Goal: Information Seeking & Learning: Find specific page/section

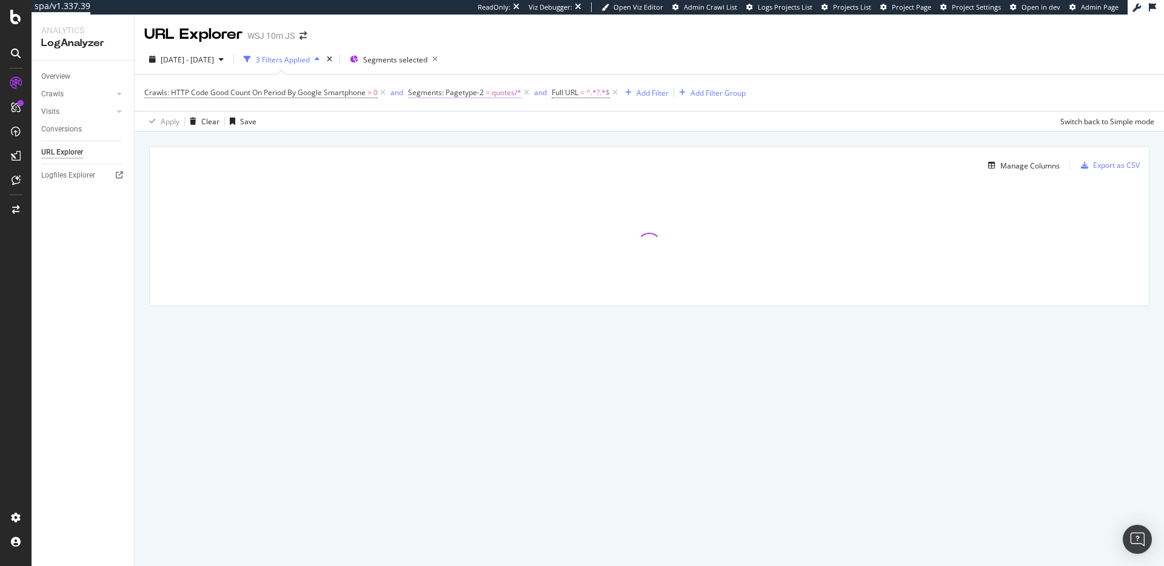
click at [464, 93] on span "Segments: Pagetype-2" at bounding box center [446, 92] width 76 height 10
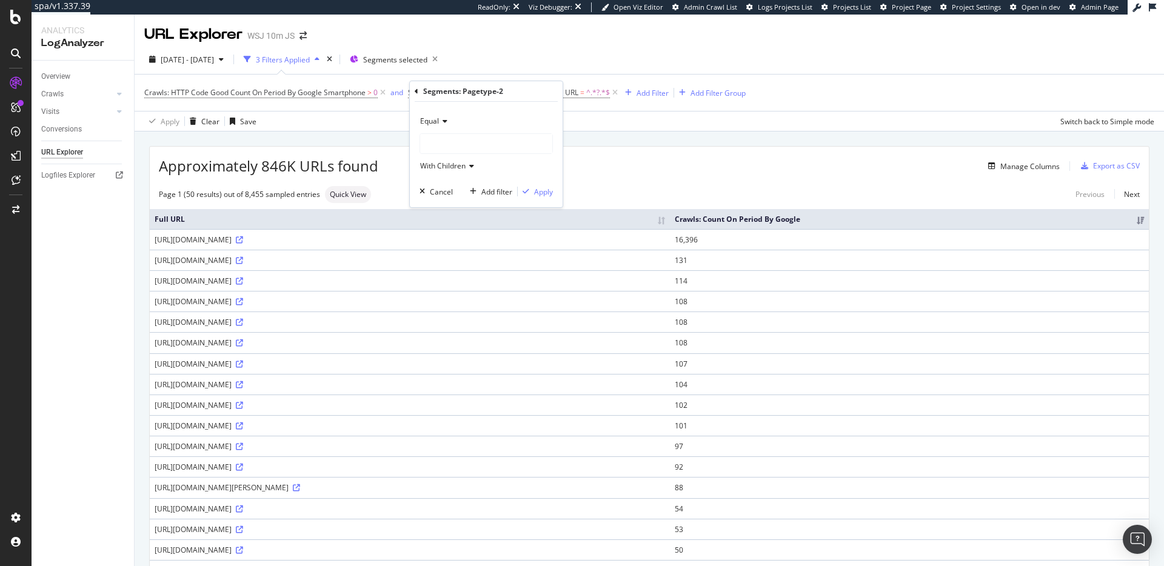
click at [418, 92] on div "Segments: Pagetype-2" at bounding box center [486, 91] width 143 height 21
click at [416, 90] on icon at bounding box center [417, 91] width 4 height 7
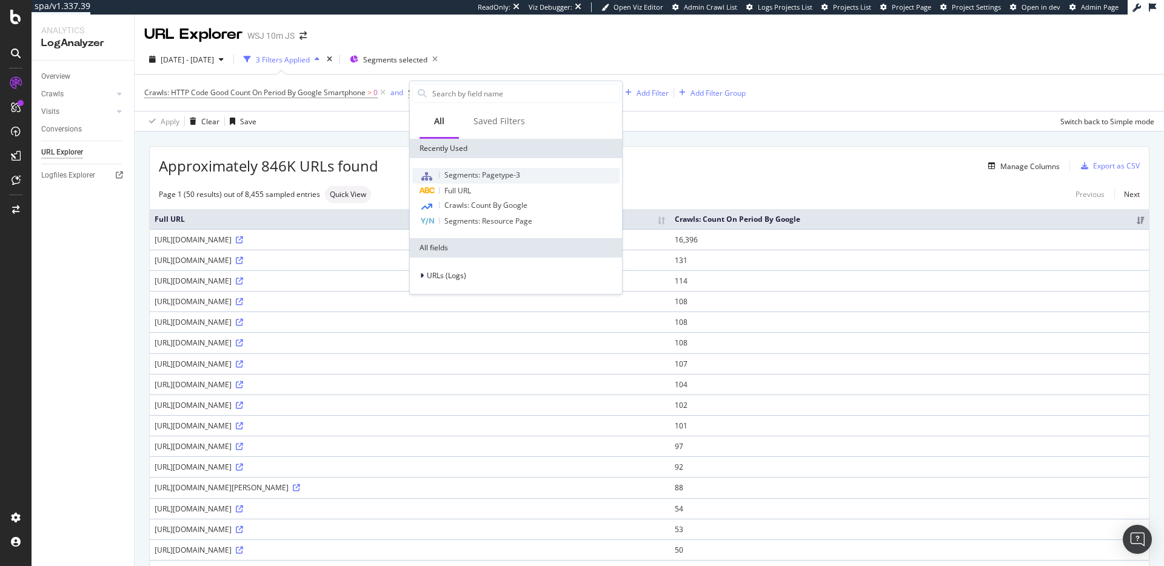
click at [466, 178] on span "Segments: Pagetype-3" at bounding box center [482, 175] width 76 height 10
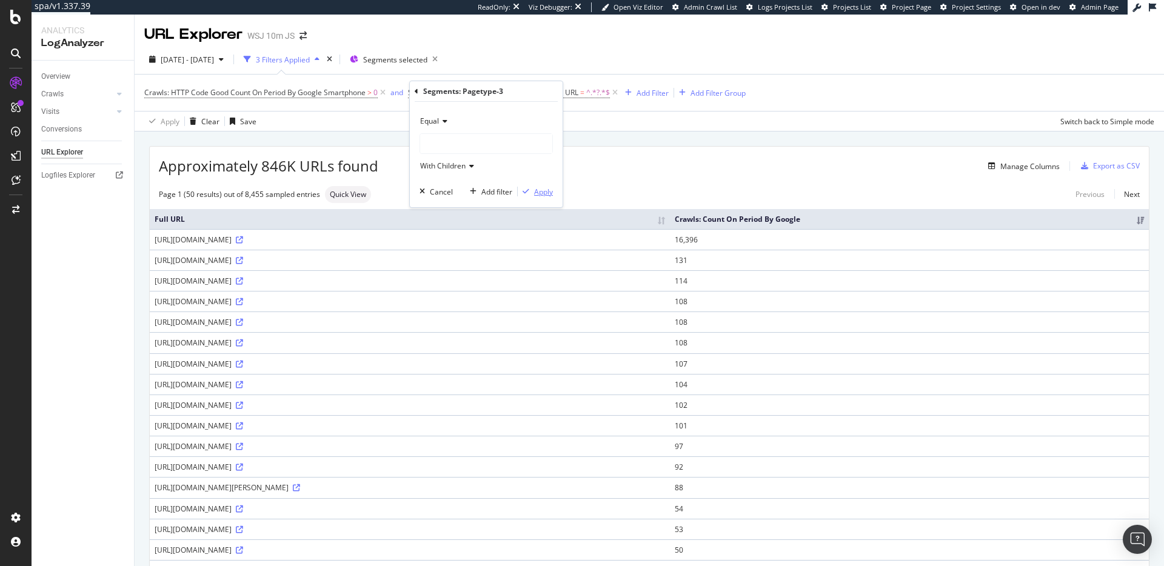
click at [535, 193] on div "Apply" at bounding box center [543, 192] width 19 height 10
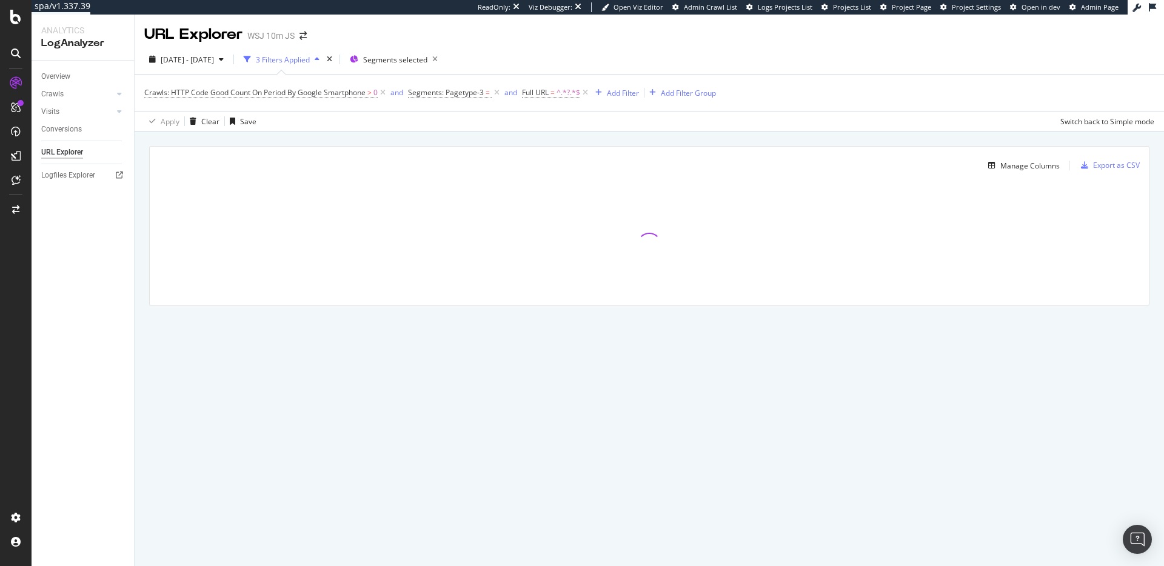
click at [465, 85] on span "Segments: Pagetype-3 =" at bounding box center [455, 92] width 94 height 17
click at [469, 91] on span "Segments: Pagetype-3" at bounding box center [446, 92] width 76 height 10
click at [442, 142] on div at bounding box center [486, 143] width 132 height 19
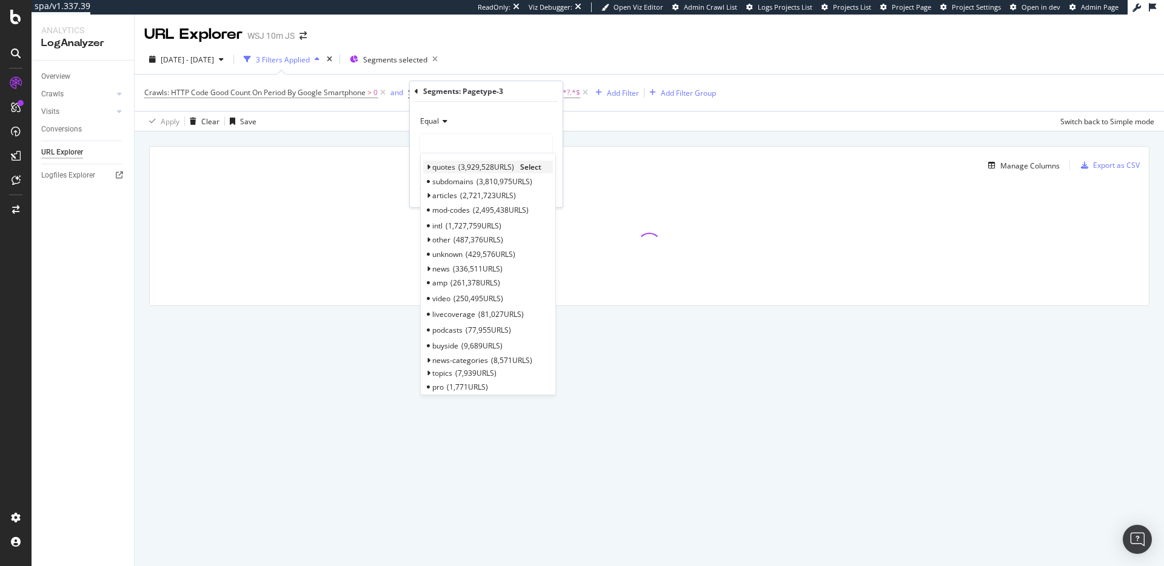
click at [535, 165] on span "Select" at bounding box center [530, 167] width 21 height 10
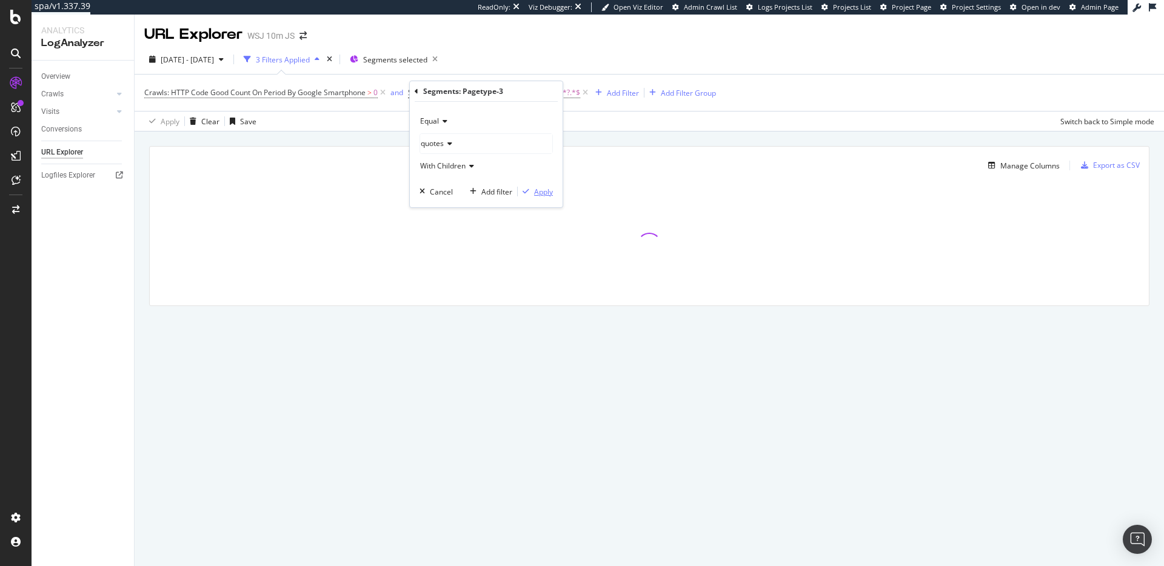
click at [544, 191] on div "Apply" at bounding box center [543, 192] width 19 height 10
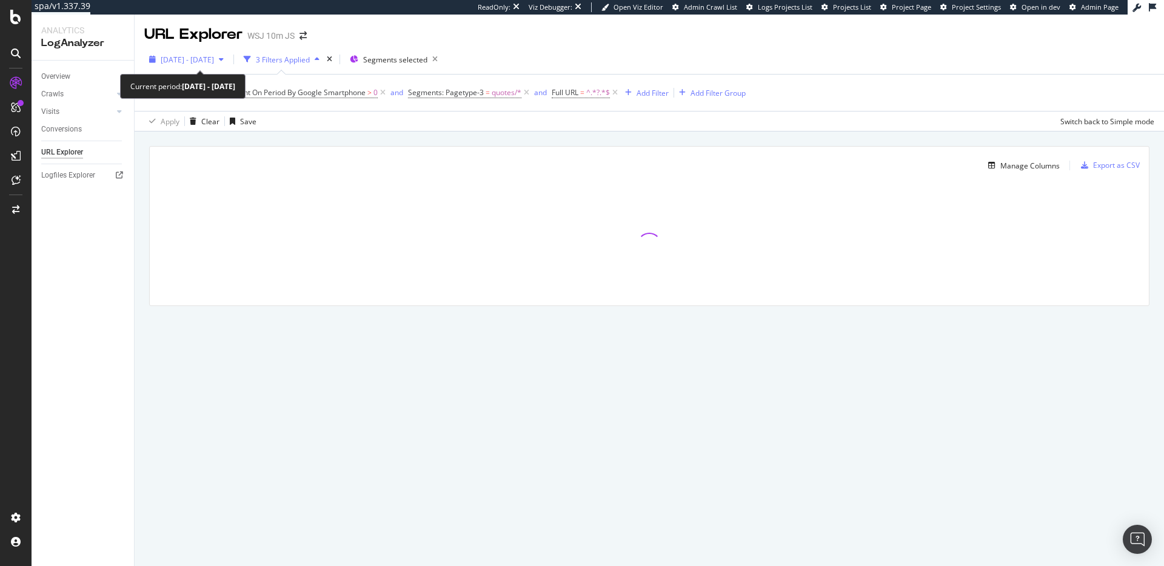
click at [190, 57] on span "2025 Apr. 1st - Apr. 30th" at bounding box center [187, 60] width 53 height 10
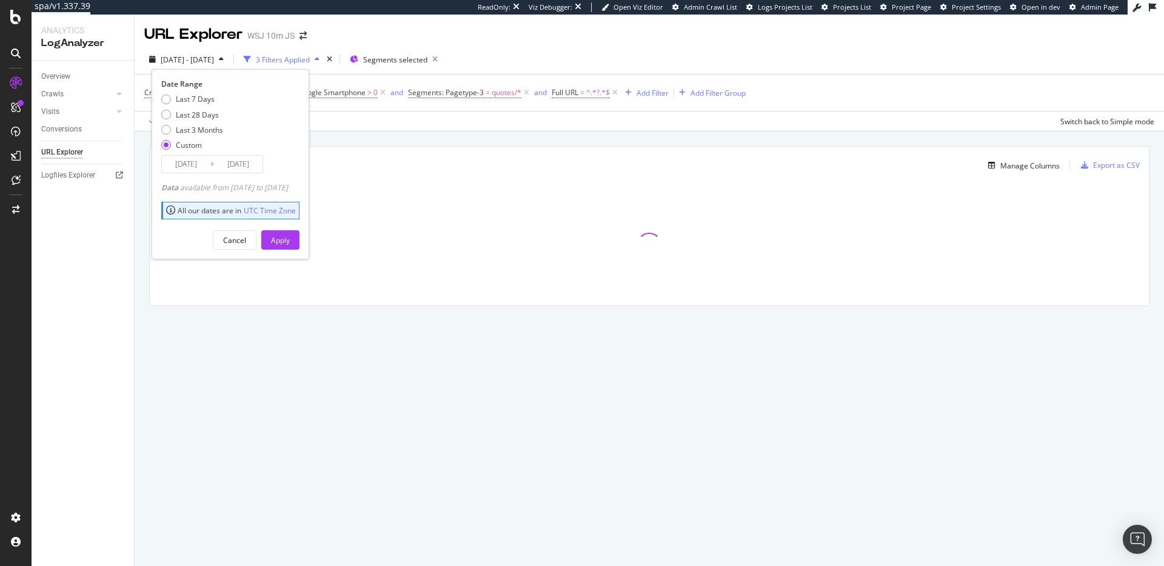
click at [179, 157] on input "2025/04/01" at bounding box center [186, 164] width 48 height 17
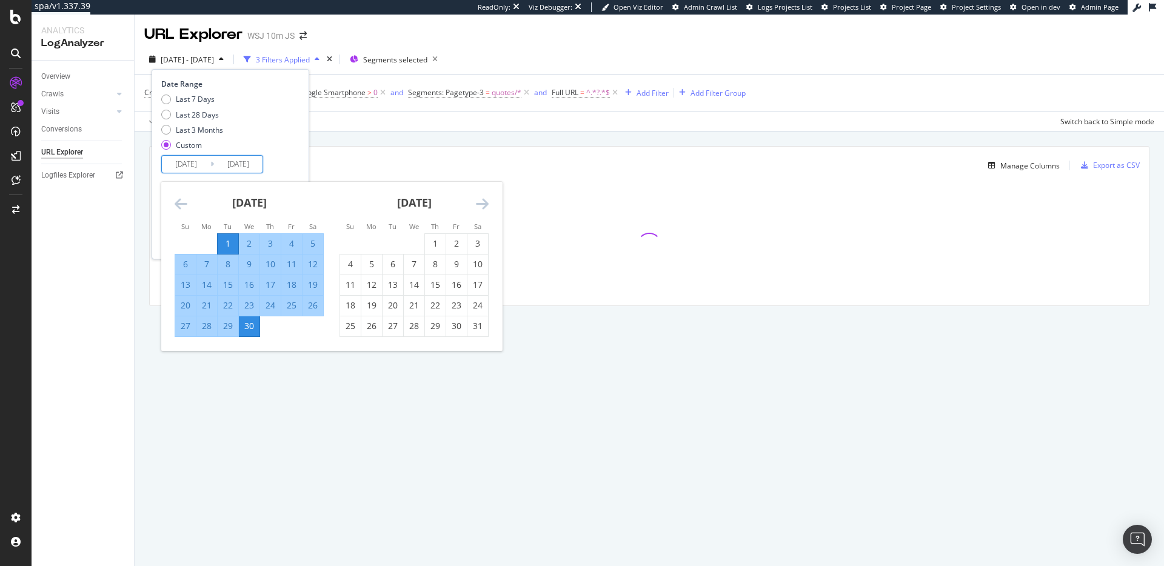
click at [517, 140] on div "Manage Columns Export as CSV Full URL Crawls: Count On Period By Google" at bounding box center [649, 240] width 1029 height 217
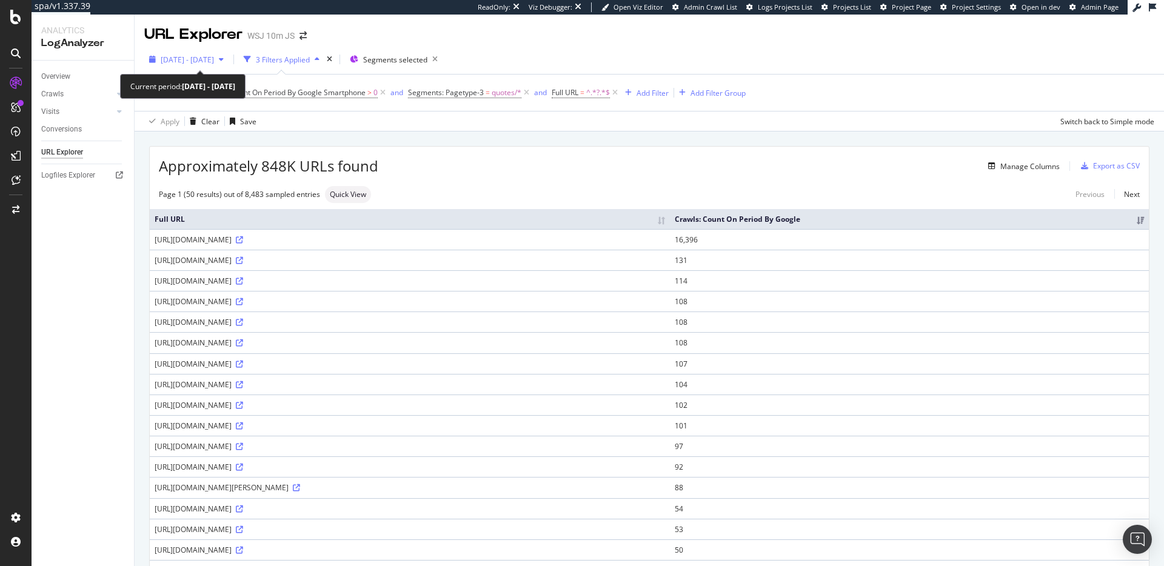
click at [214, 56] on span "2025 Apr. 1st - Apr. 30th" at bounding box center [187, 60] width 53 height 10
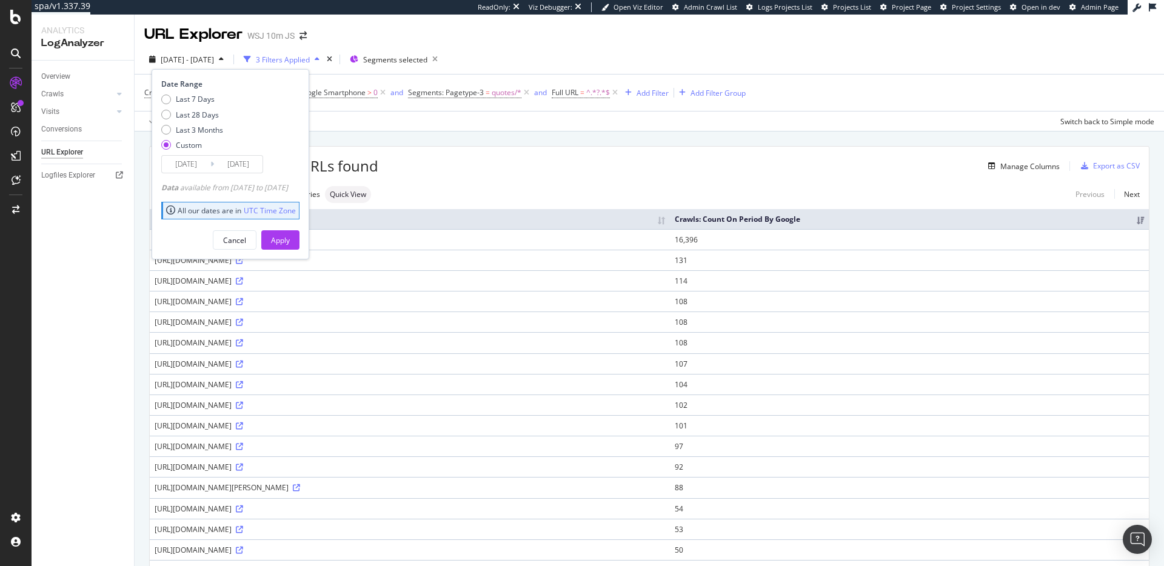
click at [182, 164] on input "2025/04/01" at bounding box center [186, 164] width 48 height 17
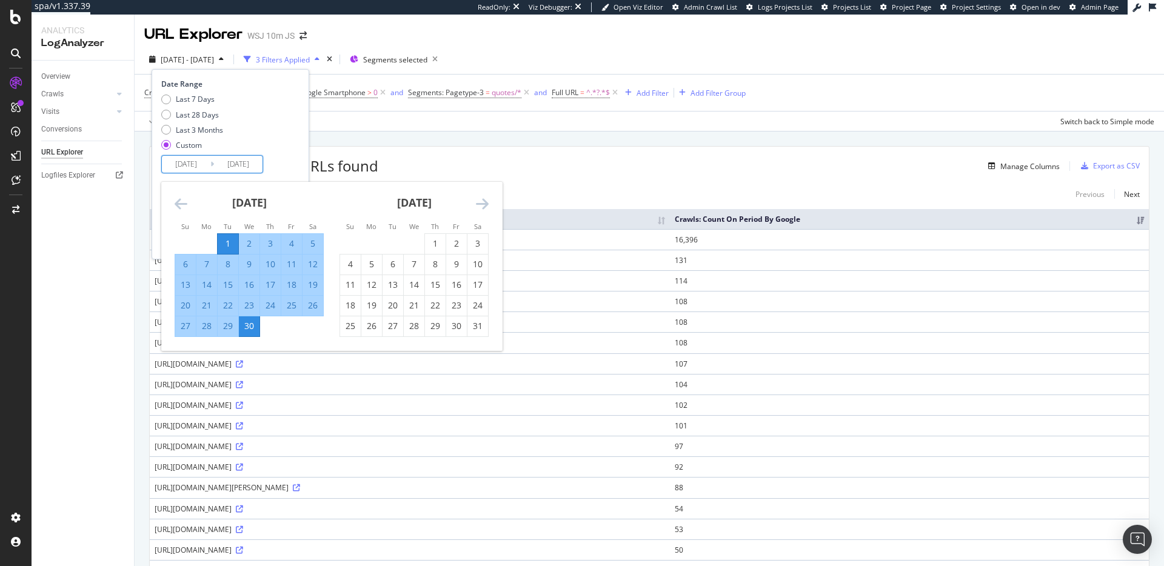
click at [483, 205] on icon "Move forward to switch to the next month." at bounding box center [482, 203] width 13 height 15
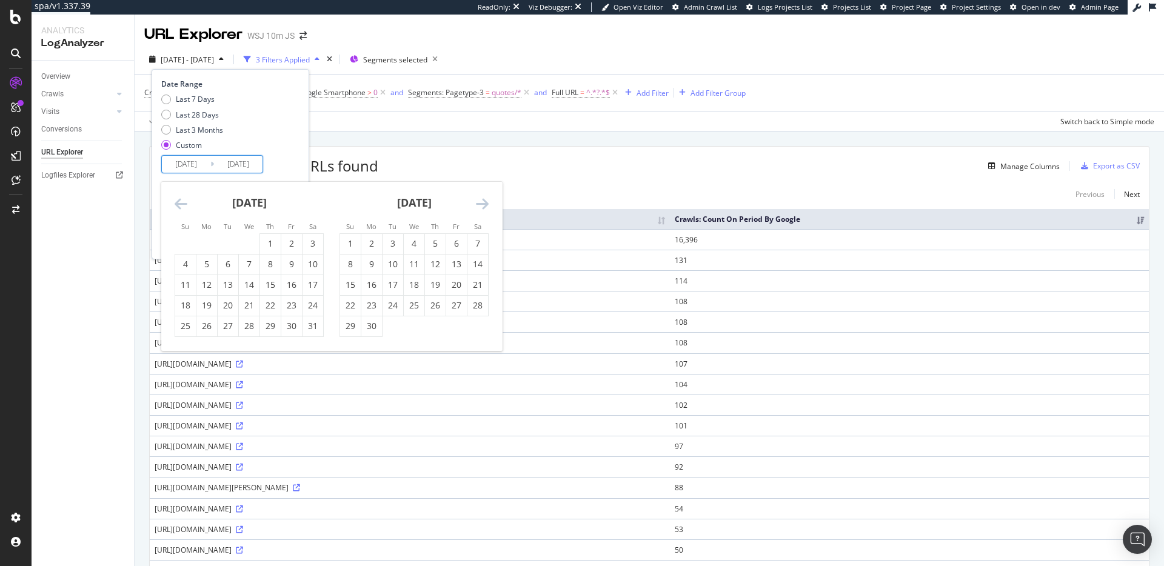
click at [483, 205] on icon "Move forward to switch to the next month." at bounding box center [482, 203] width 13 height 15
drag, startPoint x: 287, startPoint y: 249, endPoint x: 281, endPoint y: 253, distance: 7.9
click at [287, 249] on div "1" at bounding box center [291, 244] width 21 height 12
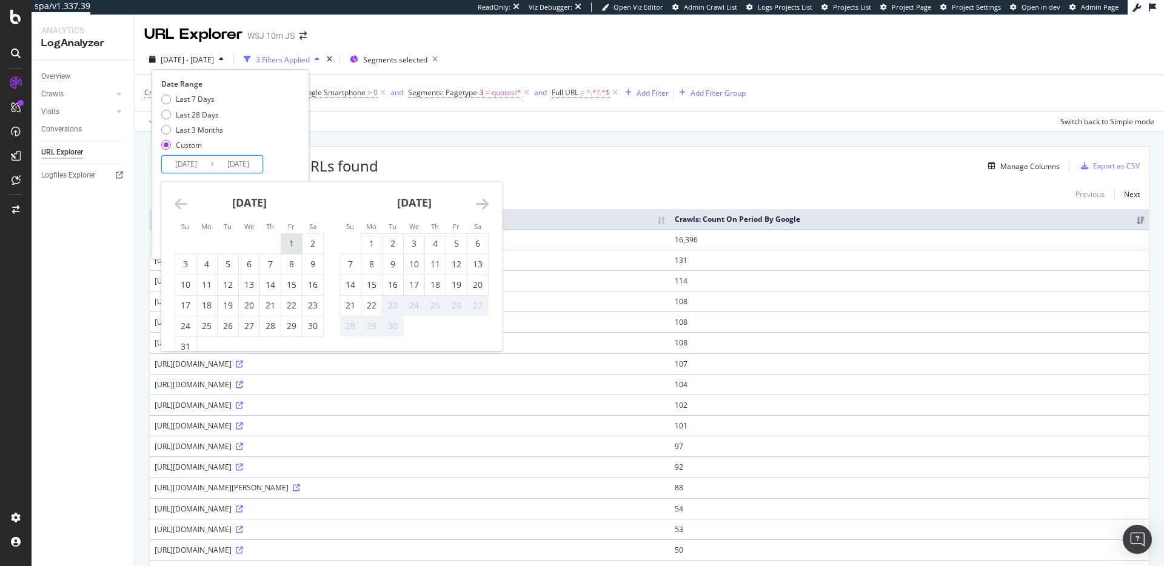
type input "2025/08/01"
click at [182, 341] on div "31" at bounding box center [185, 347] width 21 height 12
type input "2025/08/31"
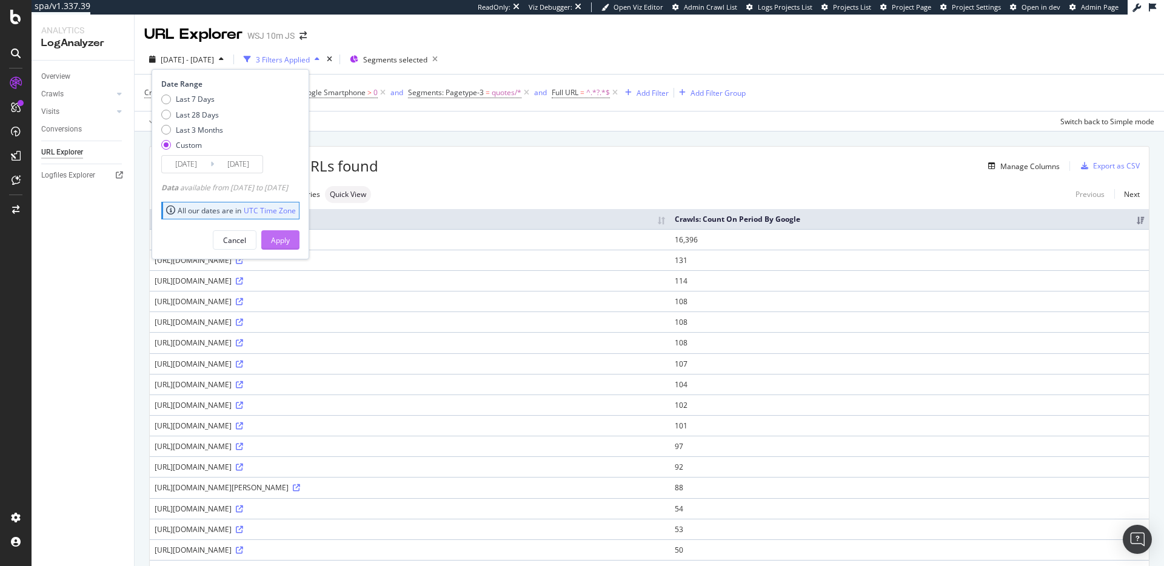
click at [290, 242] on div "Apply" at bounding box center [280, 240] width 19 height 10
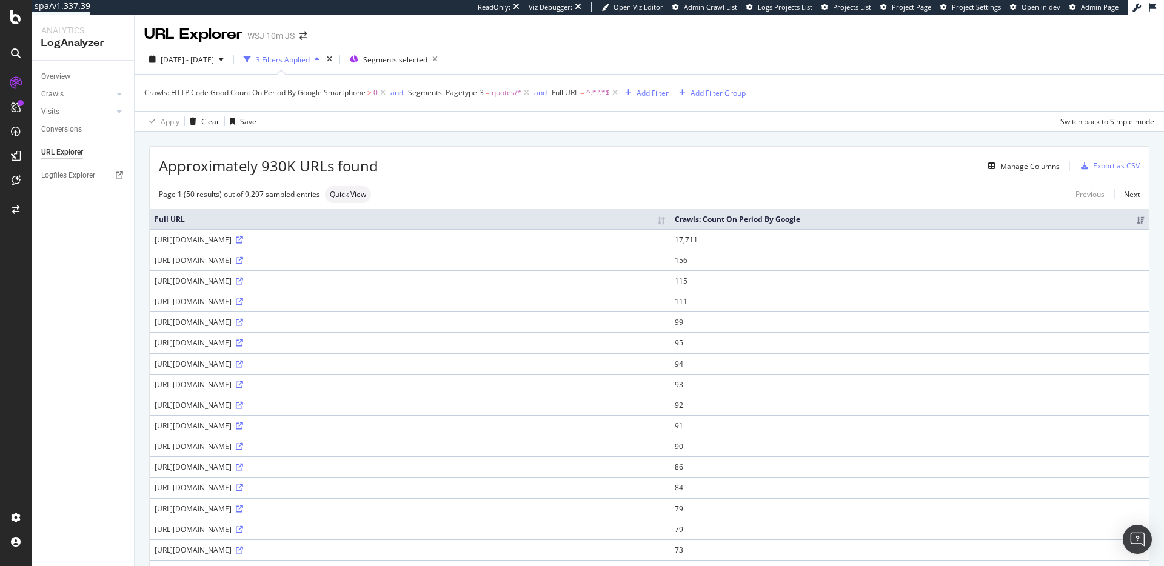
click at [549, 163] on div "Manage Columns" at bounding box center [718, 166] width 681 height 15
click at [587, 94] on span "Full URL = ^.*?.*$" at bounding box center [581, 92] width 58 height 11
click at [512, 120] on div "Apply Clear Save Switch back to Simple mode" at bounding box center [649, 121] width 1029 height 20
click at [593, 94] on span "^.*?.*$" at bounding box center [598, 92] width 24 height 17
click at [593, 119] on icon at bounding box center [597, 121] width 8 height 7
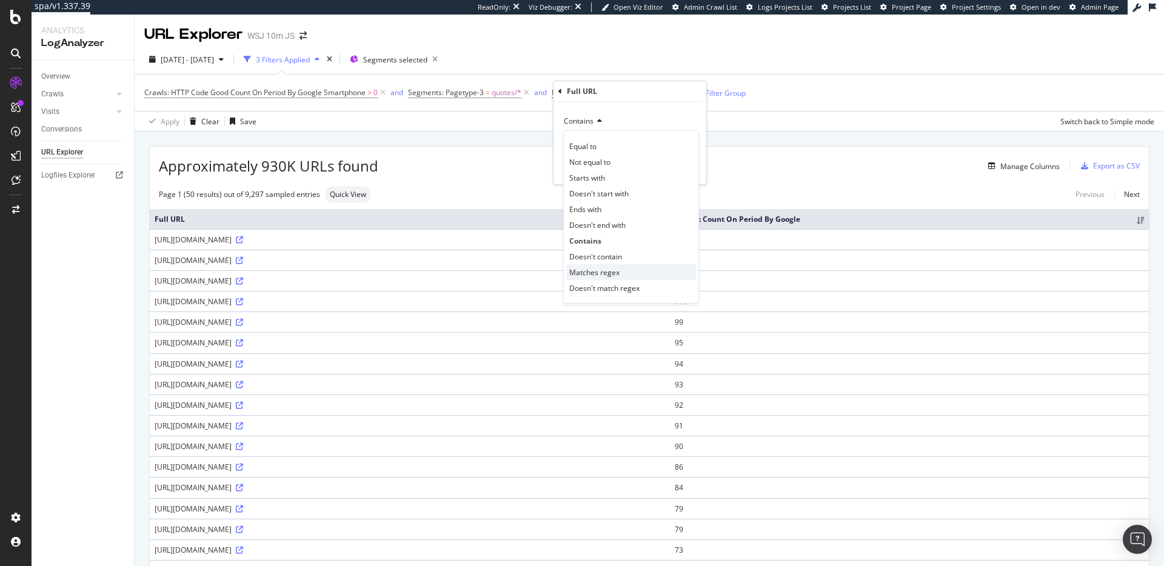
click at [606, 269] on span "Matches regex" at bounding box center [594, 272] width 50 height 10
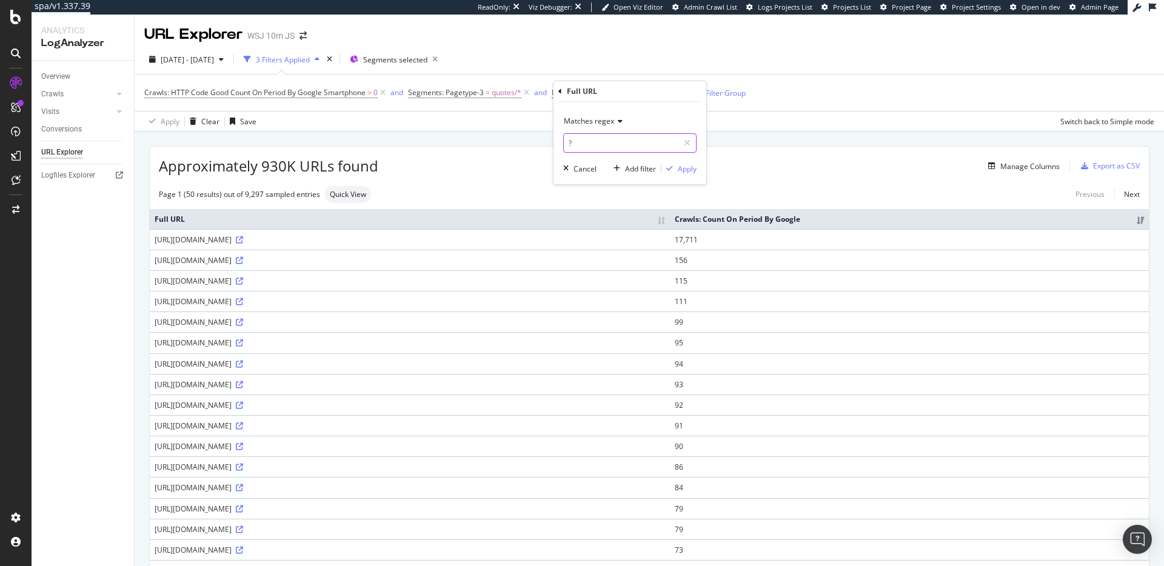
click at [610, 146] on input "?" at bounding box center [621, 142] width 115 height 19
paste input "*?id=*type*"
click at [661, 144] on input "*?id=*type*|" at bounding box center [621, 142] width 115 height 19
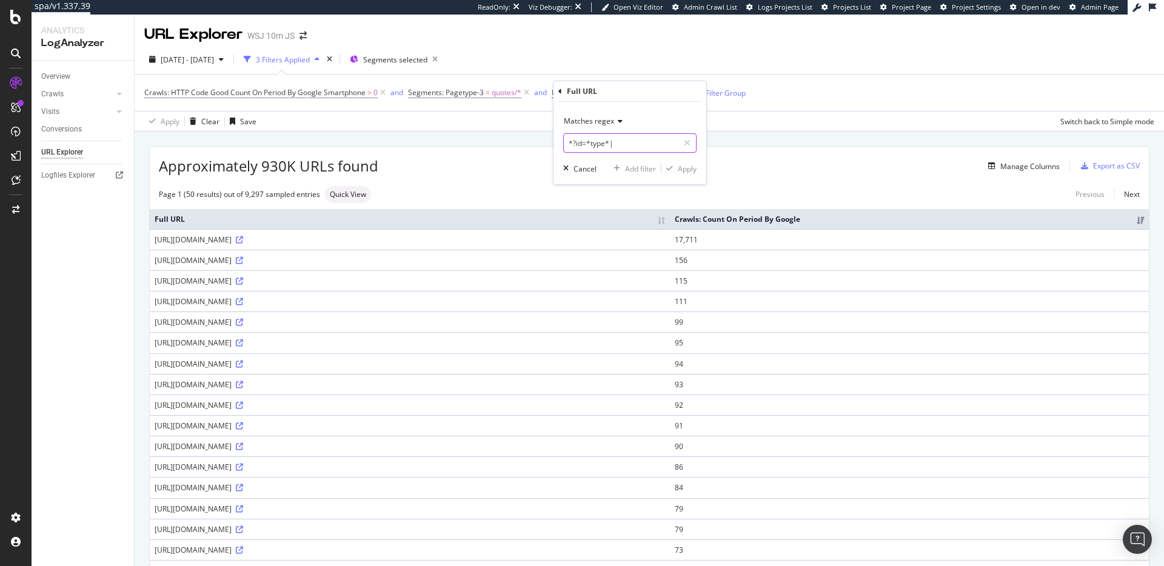
paste input "*?id=*ticker*"
click at [642, 144] on input "*?id=*type*|*?id=*ticker*" at bounding box center [621, 142] width 115 height 19
click at [619, 144] on input "*?id=*type*|*?id=*ticker*" at bounding box center [621, 142] width 115 height 19
click at [673, 139] on input "*?id=*type*|*?id=*ticker*" at bounding box center [621, 142] width 115 height 19
drag, startPoint x: 663, startPoint y: 142, endPoint x: 650, endPoint y: 144, distance: 12.9
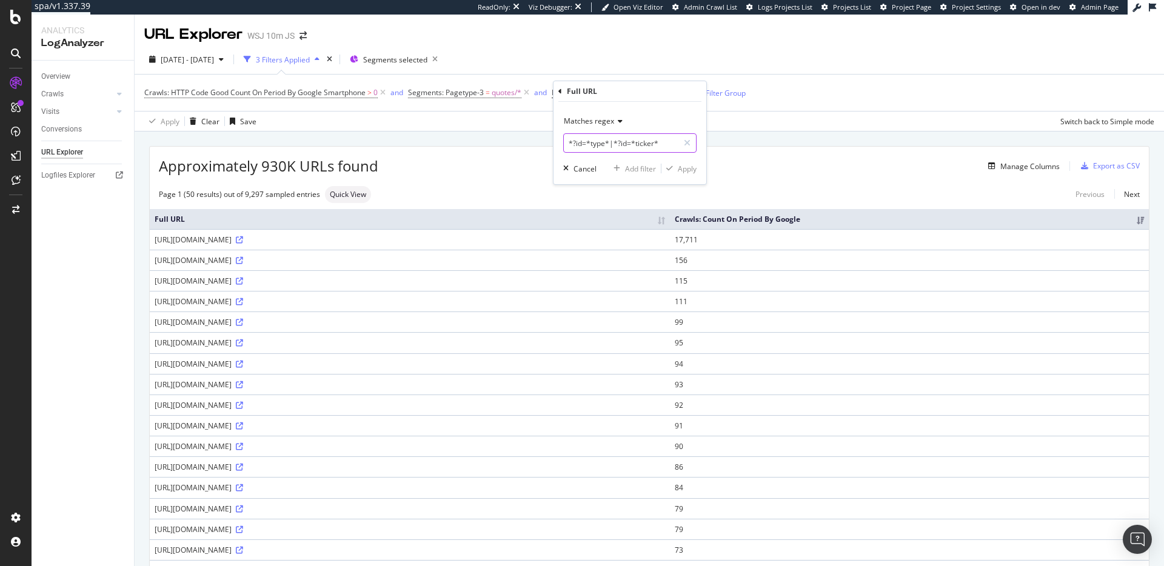
click at [662, 142] on input "*?id=*type*|*?id=*ticker*" at bounding box center [621, 142] width 115 height 19
click at [580, 135] on input "*?id=*type*|*?id=*ticker*" at bounding box center [621, 142] width 115 height 19
click at [572, 141] on input "*?id=*type*|*?id=*ticker*" at bounding box center [621, 142] width 115 height 19
click at [623, 122] on div "Matches regex" at bounding box center [629, 121] width 133 height 19
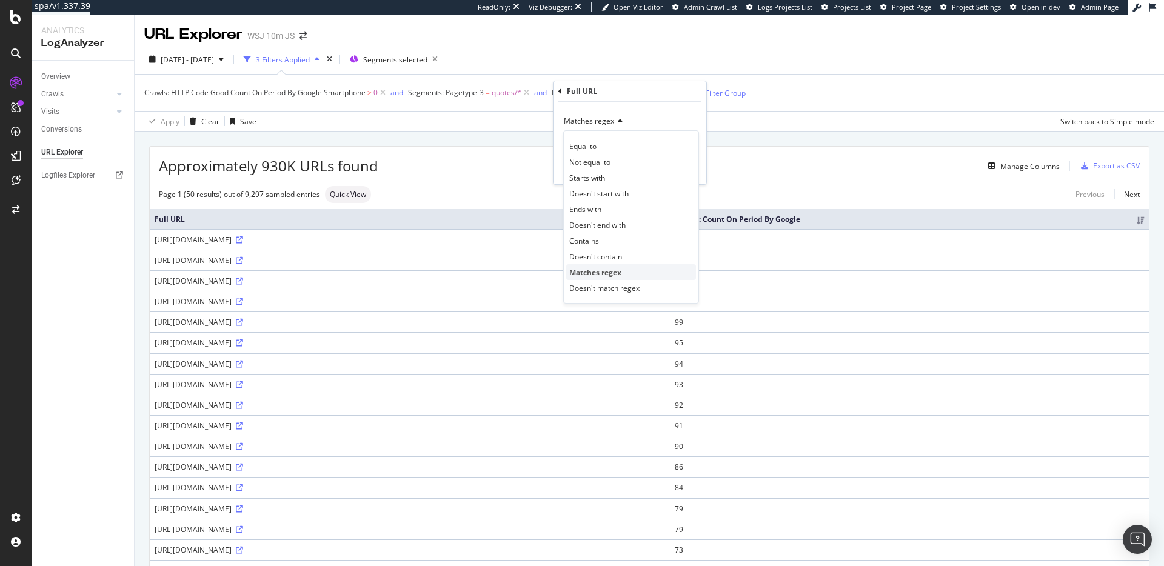
click at [613, 269] on span "Matches regex" at bounding box center [595, 272] width 52 height 10
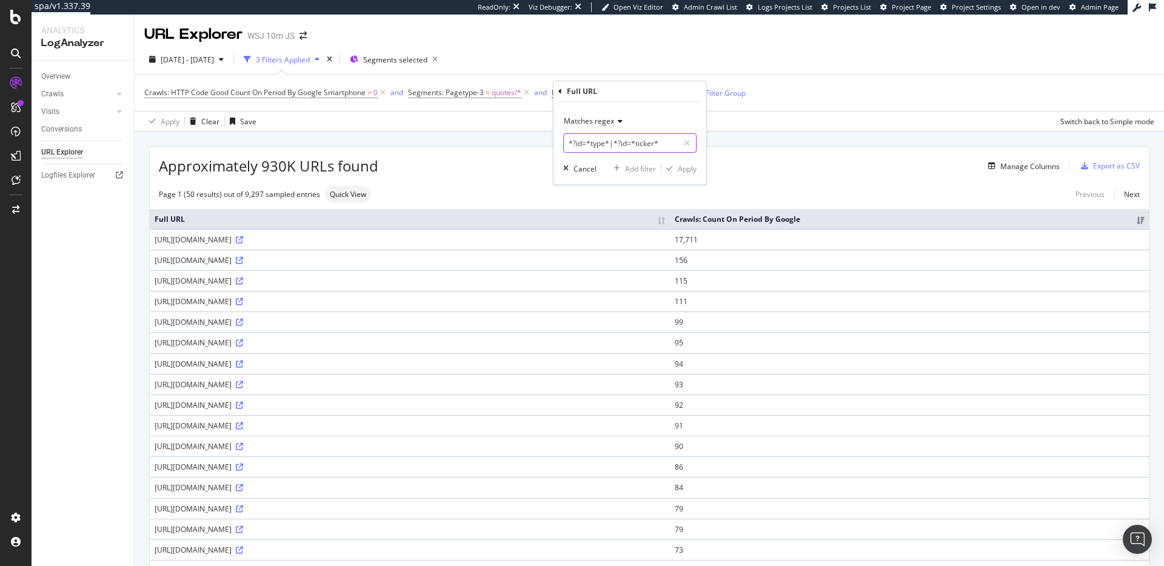
click at [634, 139] on input "*?id=*type*|*?id=*ticker*" at bounding box center [621, 142] width 115 height 19
click at [623, 142] on input "*?id=*type*|*?id=*ticker*" at bounding box center [621, 142] width 115 height 19
click at [669, 143] on input "*?id=*type*|*?id=*ticker*" at bounding box center [621, 142] width 115 height 19
click at [570, 142] on input "*?id=*type*|*?id=*ticker*" at bounding box center [621, 142] width 115 height 19
click at [573, 144] on input "*?id=*type*|*?id=*ticker*" at bounding box center [621, 142] width 115 height 19
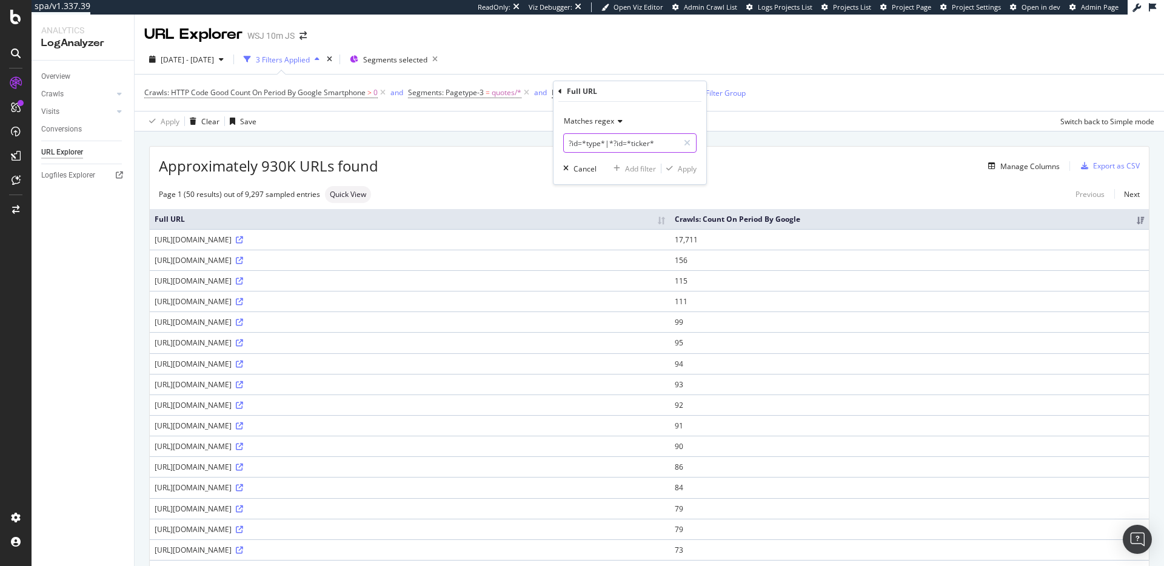
drag, startPoint x: 615, startPoint y: 148, endPoint x: 624, endPoint y: 151, distance: 9.6
click at [615, 148] on input "?id=*type*|*?id=*ticker*" at bounding box center [621, 142] width 115 height 19
click at [611, 143] on input "?id=*type*|*?id=*ticker*" at bounding box center [621, 142] width 115 height 19
click at [644, 150] on input "?id=*type*|?id=*ticker*" at bounding box center [621, 142] width 115 height 19
drag, startPoint x: 630, startPoint y: 148, endPoint x: 606, endPoint y: 145, distance: 23.8
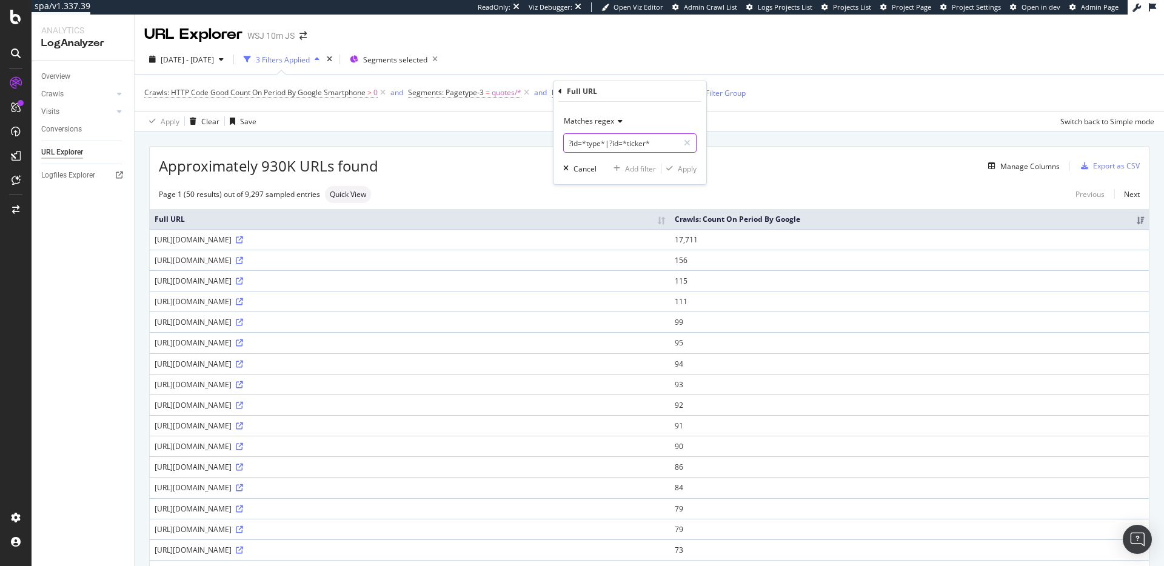
click at [606, 145] on input "?id=*type*|?id=*ticker*" at bounding box center [621, 142] width 115 height 19
click at [652, 149] on input "?id=*type*" at bounding box center [621, 142] width 115 height 19
click at [613, 154] on div "Matches regex ?id=*type* Cancel Add filter Apply" at bounding box center [629, 143] width 153 height 82
drag, startPoint x: 581, startPoint y: 156, endPoint x: 561, endPoint y: 147, distance: 21.7
click at [578, 155] on div "Matches regex ?id=*type* Cancel Add filter Apply" at bounding box center [629, 143] width 153 height 82
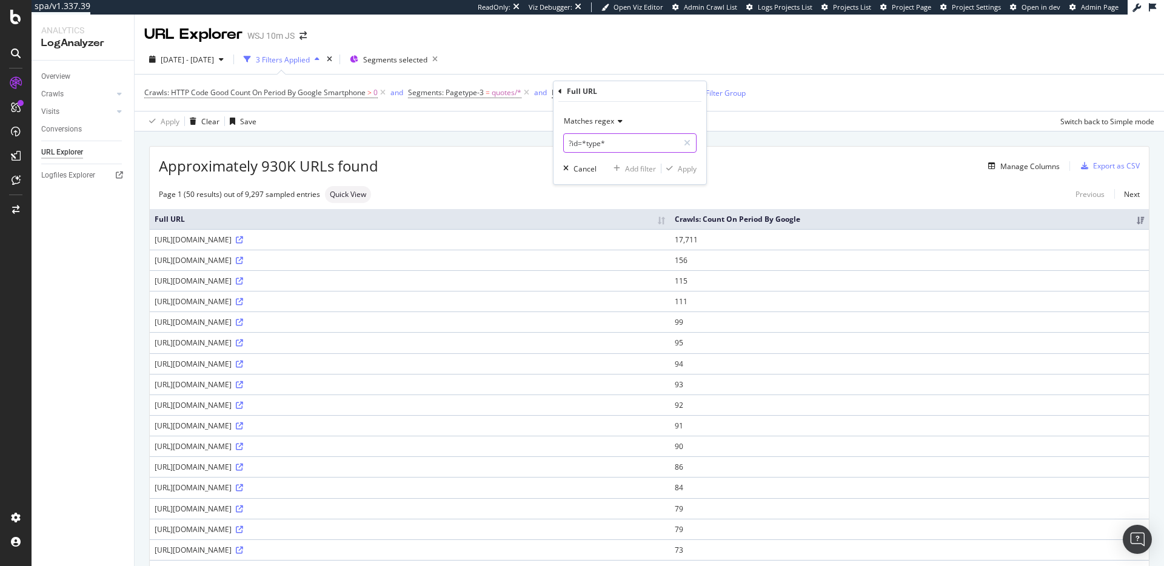
click at [568, 142] on input "?id=*type*" at bounding box center [621, 142] width 115 height 19
click at [567, 144] on input "?id=*type*" at bounding box center [621, 142] width 115 height 19
click at [621, 145] on input ".*?id=*type*" at bounding box center [621, 142] width 115 height 19
drag, startPoint x: 577, startPoint y: 144, endPoint x: 552, endPoint y: 139, distance: 25.8
click at [552, 139] on body "spa/v1.337.39 ReadOnly: Viz Debugger: Open Viz Editor Admin Crawl List Logs Pro…" at bounding box center [582, 283] width 1164 height 566
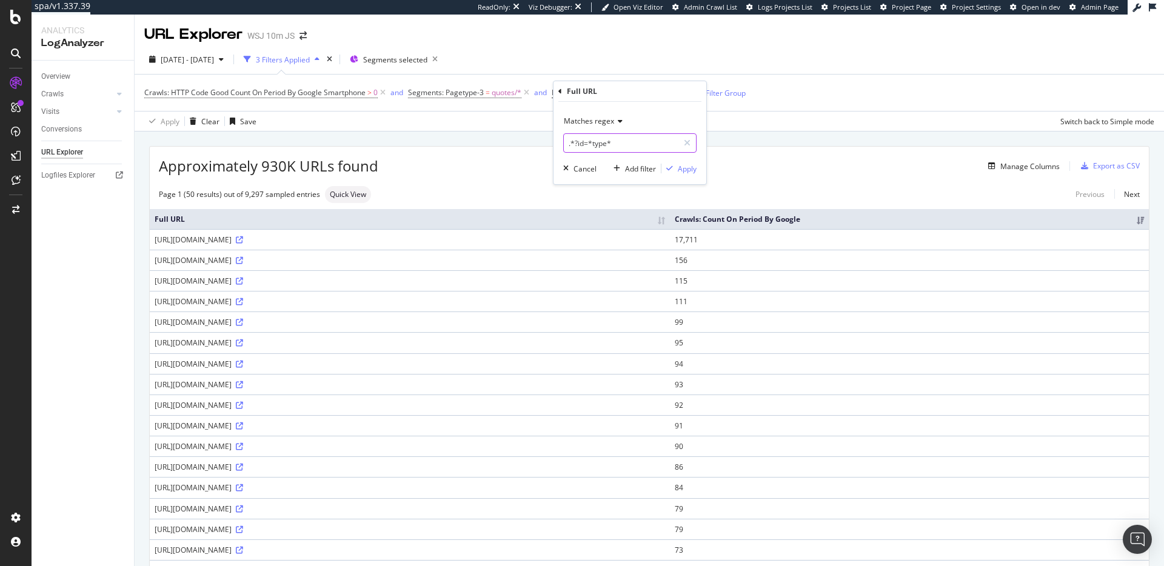
click at [578, 144] on input ".*?id=*type*" at bounding box center [621, 142] width 115 height 19
type input "id=*type*"
click at [686, 169] on div "Apply" at bounding box center [687, 169] width 19 height 10
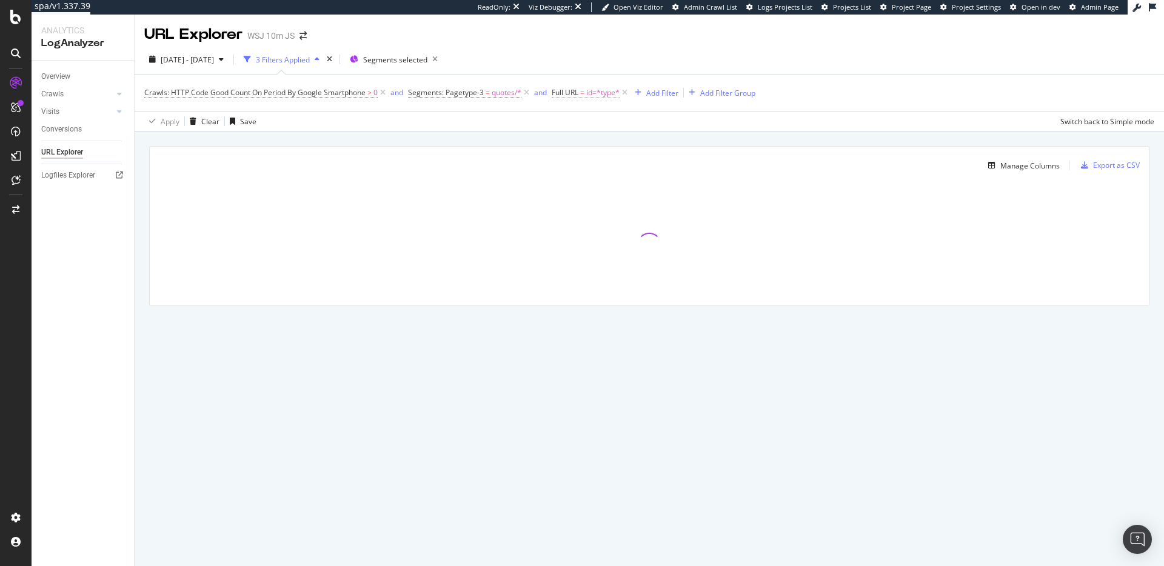
click at [584, 93] on span "=" at bounding box center [582, 92] width 4 height 10
click at [618, 145] on input "id=*type*" at bounding box center [621, 142] width 115 height 19
click at [572, 144] on input "id=*type*" at bounding box center [621, 142] width 115 height 19
click at [566, 144] on input "id=*type*" at bounding box center [621, 142] width 115 height 19
drag, startPoint x: 646, startPoint y: 140, endPoint x: 632, endPoint y: 142, distance: 14.7
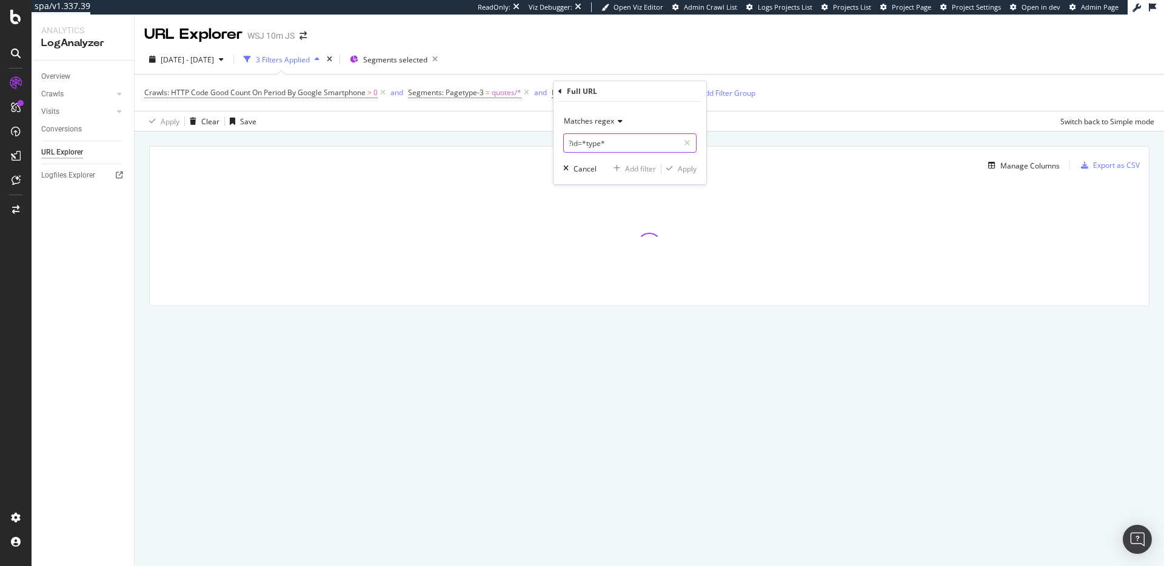
click at [646, 140] on input "?id=*type*" at bounding box center [621, 142] width 115 height 19
click at [572, 145] on input "?id=*type*" at bounding box center [621, 142] width 115 height 19
click at [627, 143] on input "id=*type*" at bounding box center [621, 142] width 115 height 19
type input "id=*type*"
click at [690, 166] on div "Apply" at bounding box center [687, 169] width 19 height 10
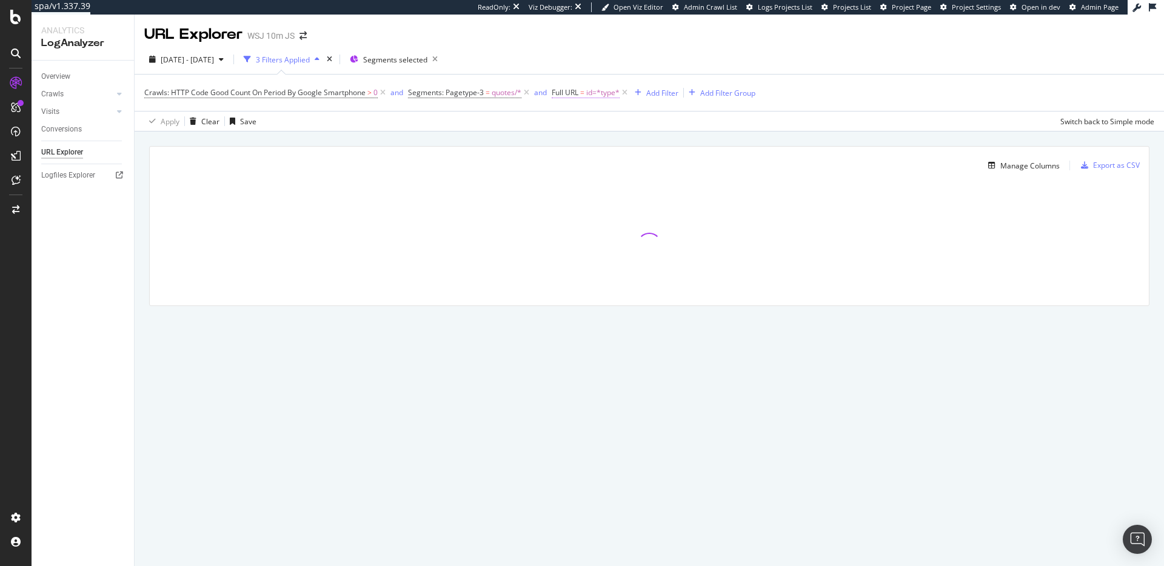
click at [580, 93] on span "Full URL = id=*type*" at bounding box center [586, 92] width 68 height 11
click at [628, 144] on input "id=*type*" at bounding box center [621, 142] width 115 height 19
click at [630, 144] on input "id=*type*" at bounding box center [621, 142] width 115 height 19
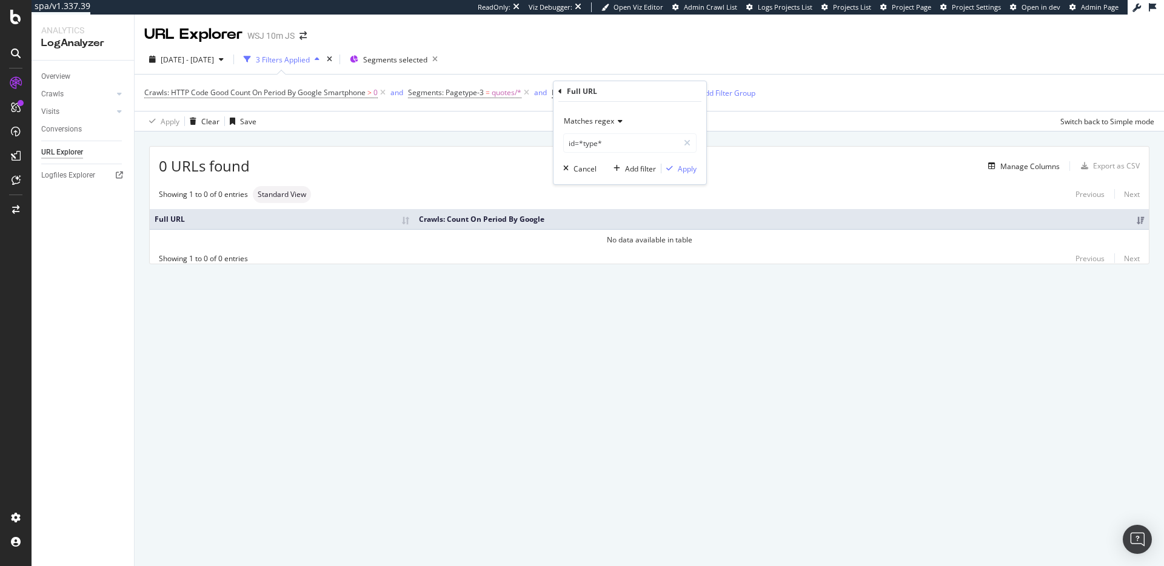
click at [621, 123] on div "Matches regex" at bounding box center [629, 121] width 133 height 19
click at [567, 108] on div "Matches regex id=*type* Cancel Add filter Apply" at bounding box center [629, 143] width 153 height 82
click at [569, 144] on input "id=*type*" at bounding box center [621, 142] width 115 height 19
drag, startPoint x: 623, startPoint y: 144, endPoint x: 666, endPoint y: 159, distance: 45.6
click at [624, 145] on input ".*id=*type*" at bounding box center [621, 142] width 115 height 19
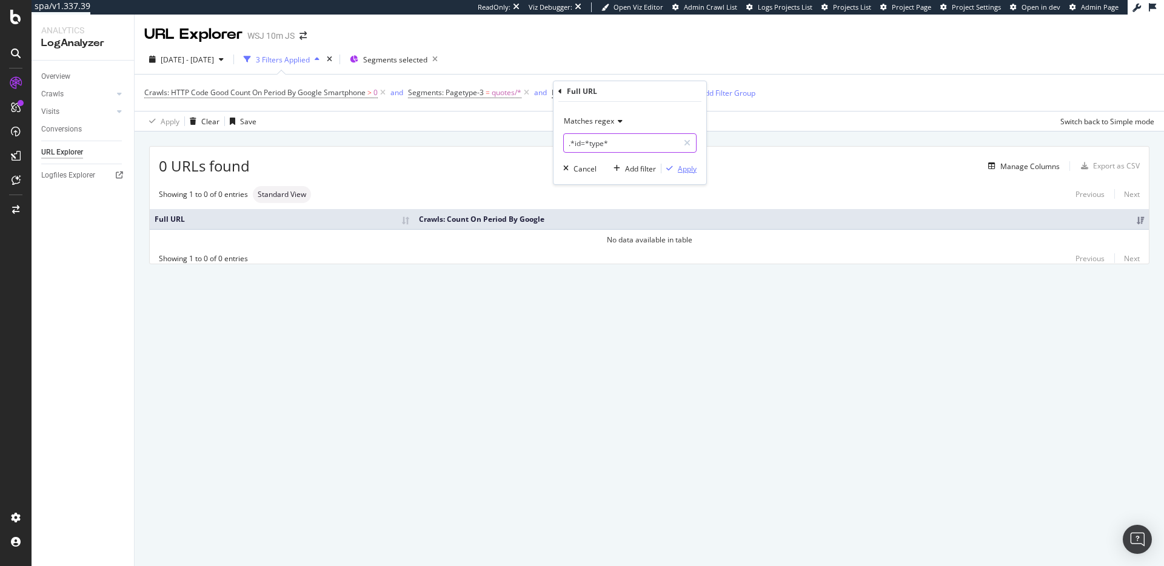
type input ".*id=*type*"
click at [692, 170] on div "Apply" at bounding box center [687, 169] width 19 height 10
click at [599, 92] on span ".*id=*type*" at bounding box center [605, 92] width 39 height 17
click at [687, 170] on div "Apply" at bounding box center [687, 169] width 19 height 10
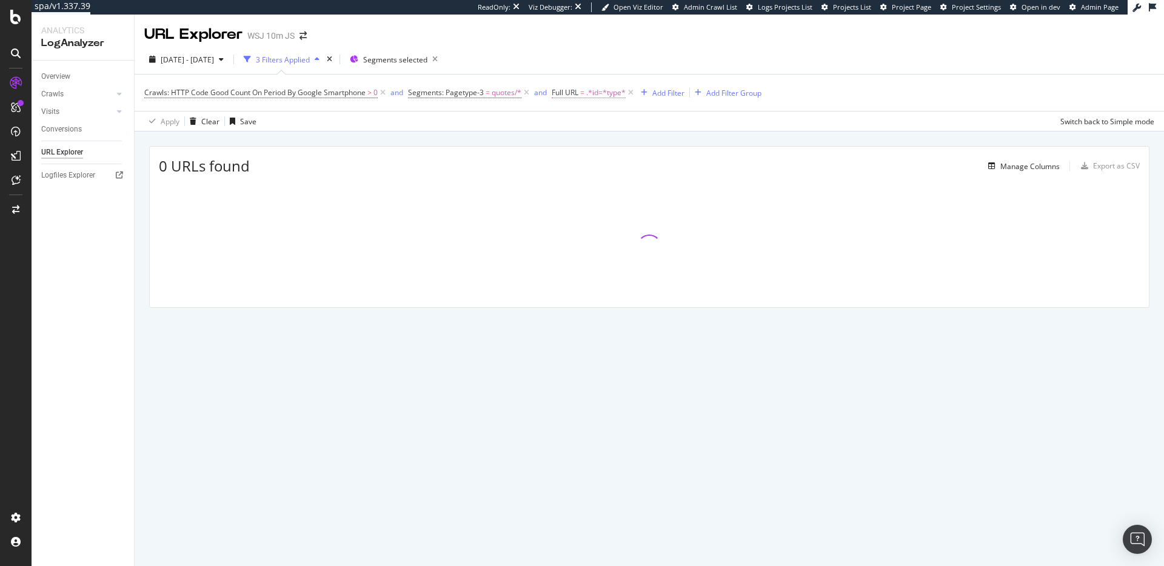
click at [591, 92] on span ".*id=*type*" at bounding box center [605, 92] width 39 height 17
click at [614, 121] on icon at bounding box center [618, 121] width 8 height 7
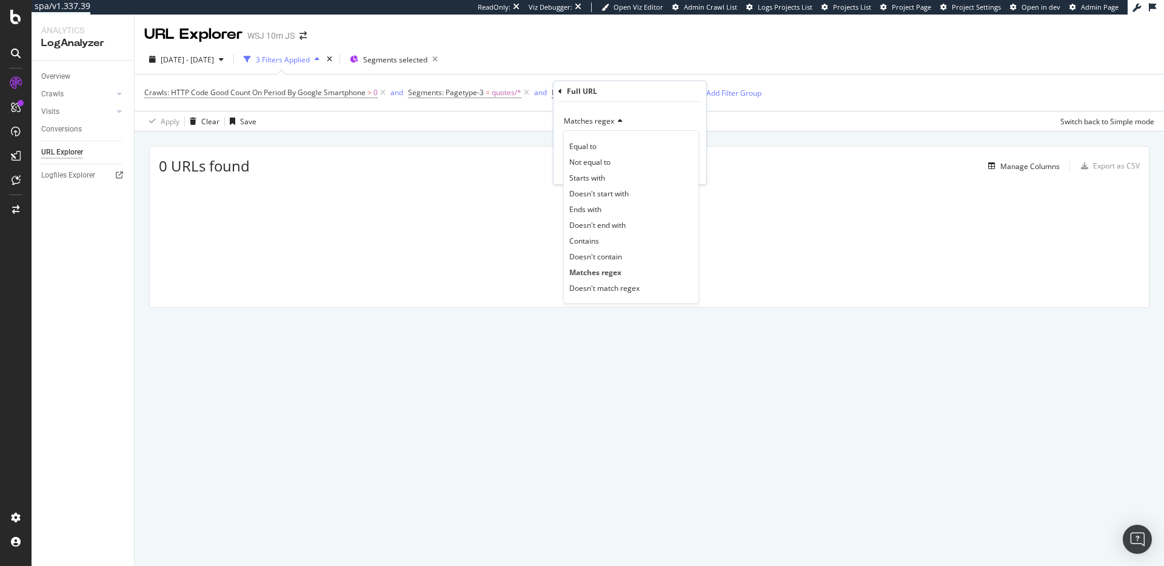
click at [614, 121] on icon at bounding box center [618, 121] width 8 height 7
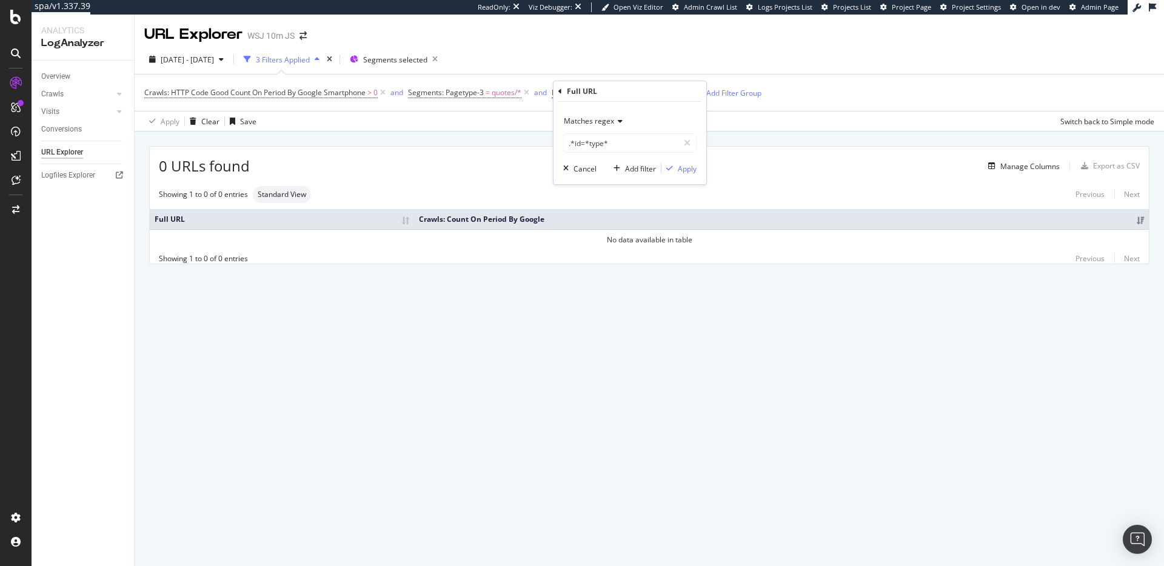
click at [615, 121] on icon at bounding box center [618, 121] width 8 height 7
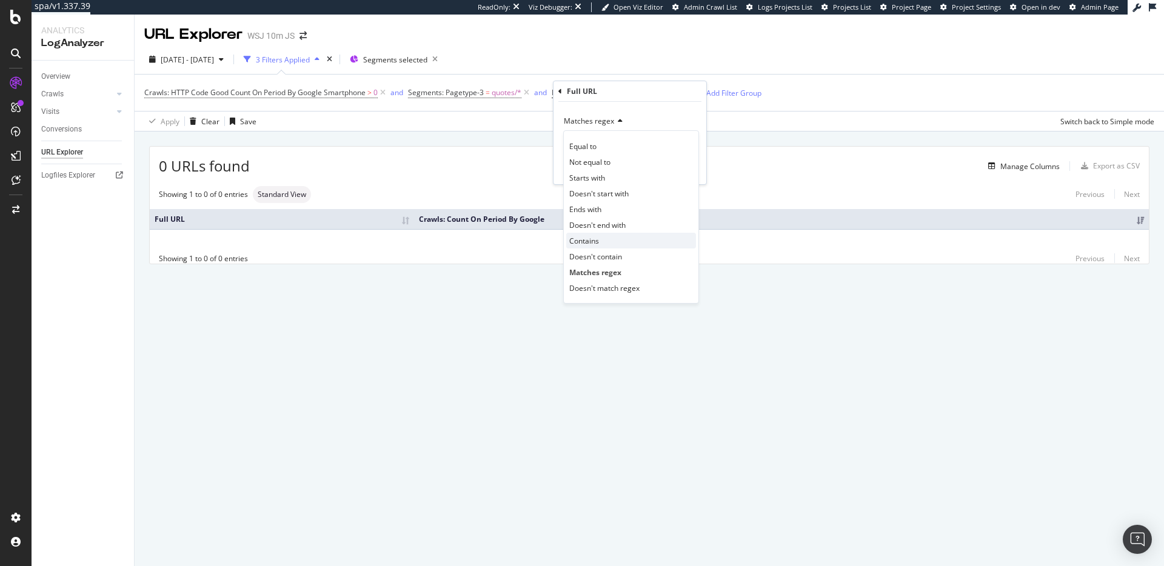
click at [607, 241] on div "Contains" at bounding box center [631, 241] width 130 height 16
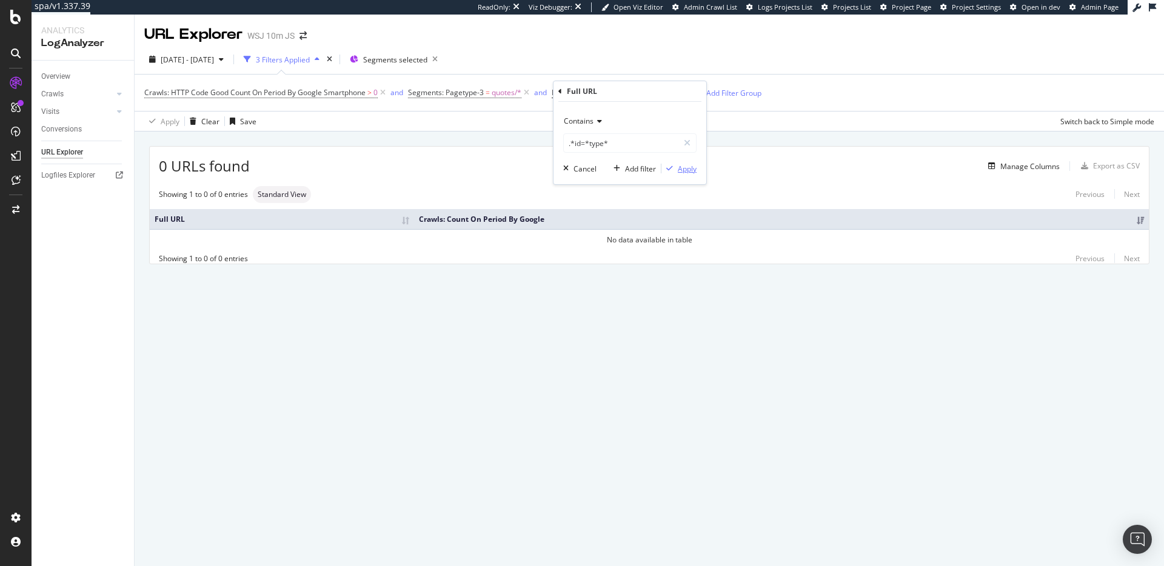
click at [690, 169] on div "Apply" at bounding box center [687, 169] width 19 height 10
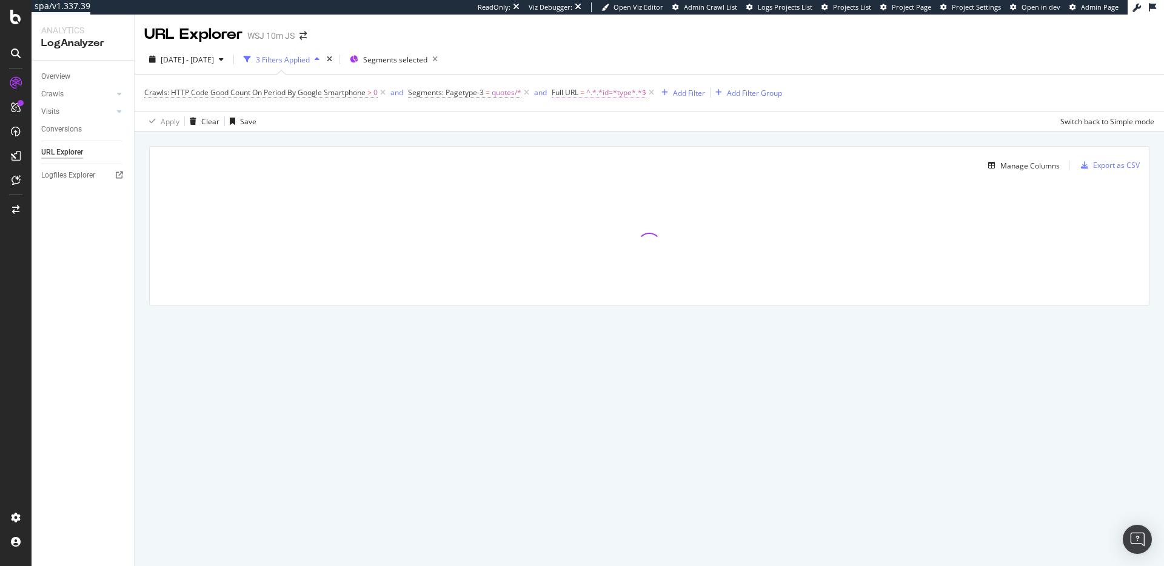
click at [613, 93] on span "^.*.*id=*type*.*$" at bounding box center [616, 92] width 60 height 17
drag, startPoint x: 575, startPoint y: 145, endPoint x: 554, endPoint y: 143, distance: 20.7
click at [554, 143] on div "Contains .*id=*type* Cancel Add filter Apply" at bounding box center [629, 143] width 153 height 82
type input ".*?id=*type*"
click at [686, 168] on div "Apply" at bounding box center [687, 169] width 19 height 10
